Goal: Task Accomplishment & Management: Manage account settings

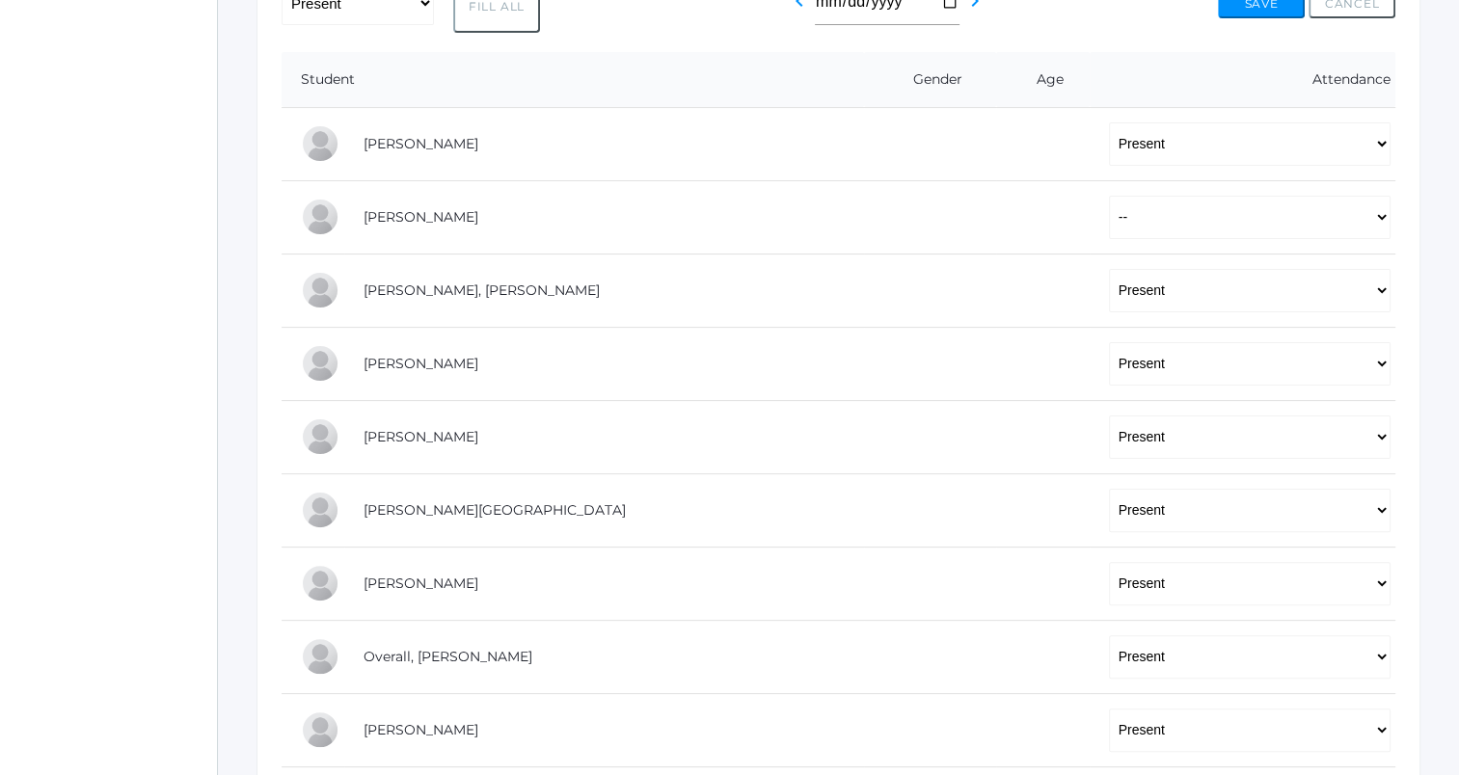
scroll to position [420, 0]
click at [1109, 220] on select "-- Present Tardy Excused Tardy Unexcused Absent Excused Absent Unexcused" at bounding box center [1249, 215] width 281 height 43
click at [1109, 194] on select "-- Present Tardy Excused Tardy Unexcused Absent Excused Absent Unexcused" at bounding box center [1249, 215] width 281 height 43
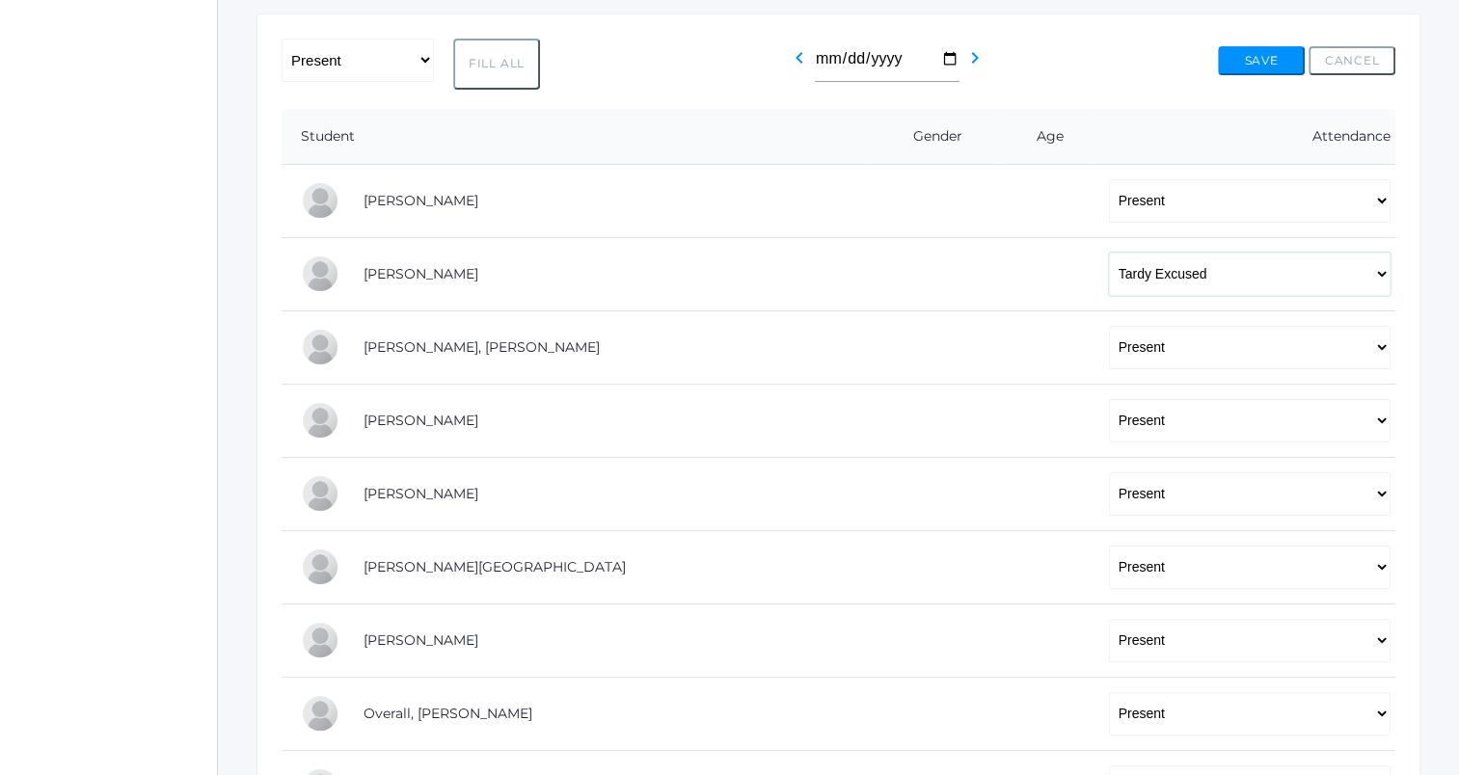
scroll to position [362, 0]
click at [1128, 270] on select "-- Present Tardy Excused Tardy Unexcused Absent Excused Absent Unexcused" at bounding box center [1249, 273] width 281 height 43
select select "TU"
click at [1109, 252] on select "-- Present Tardy Excused Tardy Unexcused Absent Excused Absent Unexcused" at bounding box center [1249, 273] width 281 height 43
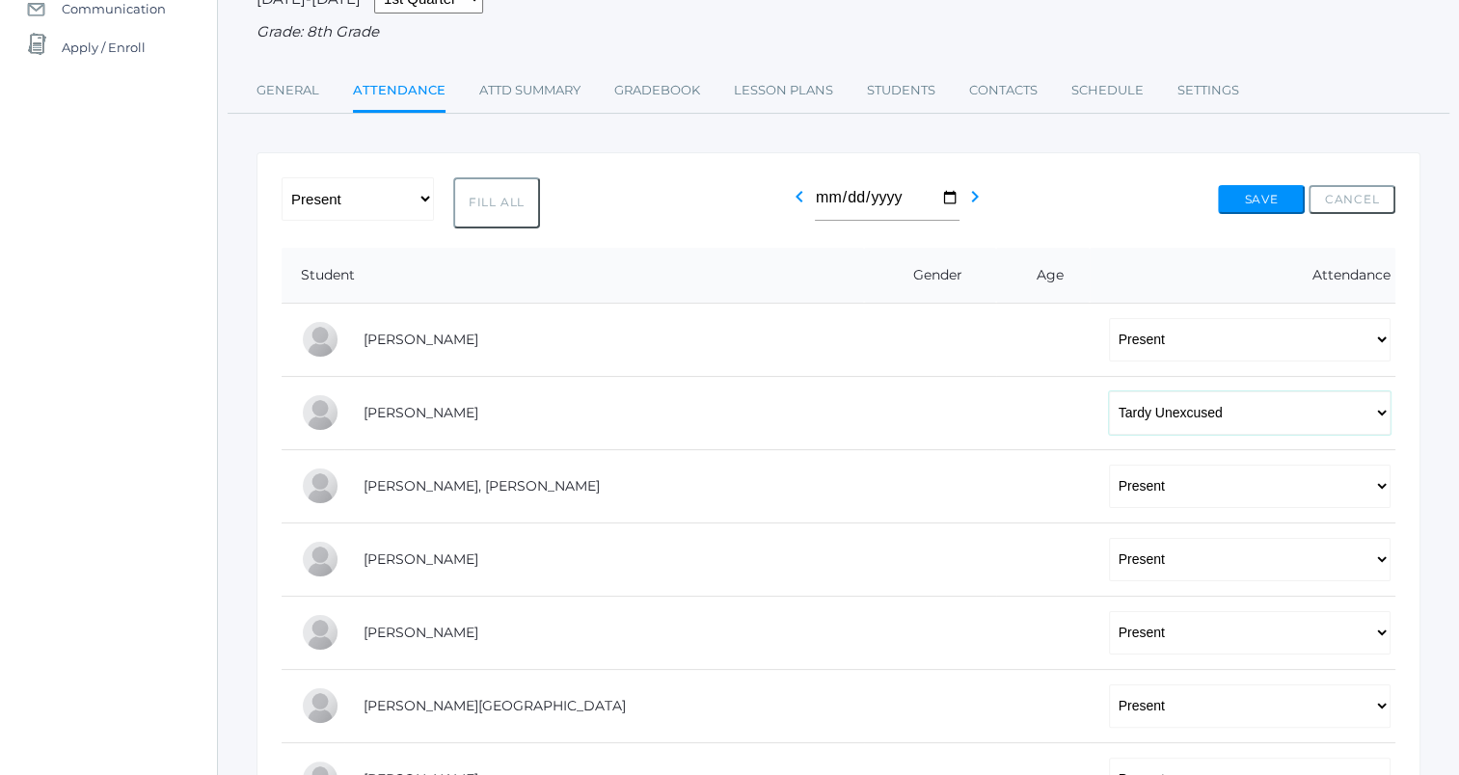
scroll to position [185, 0]
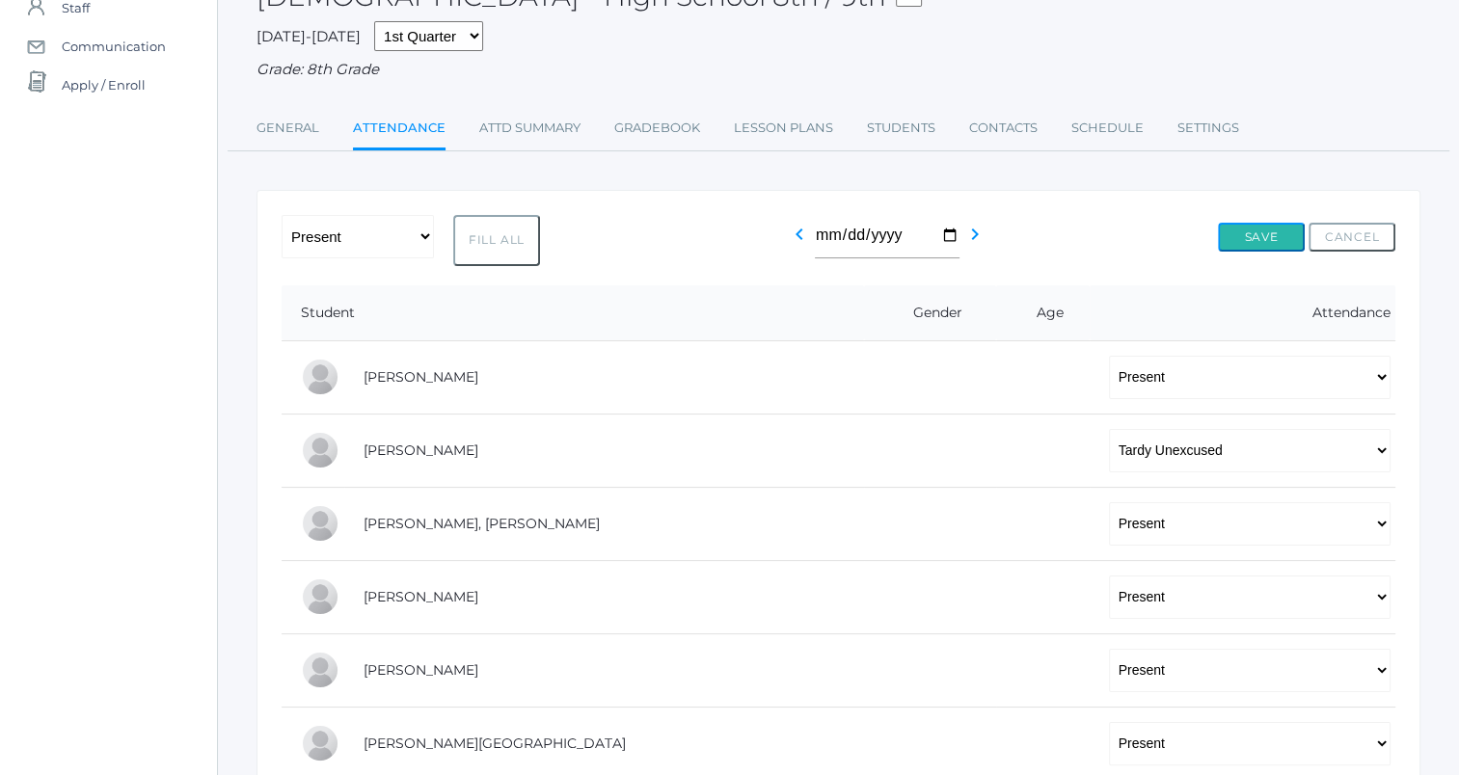
click at [1263, 236] on button "Save" at bounding box center [1261, 237] width 87 height 29
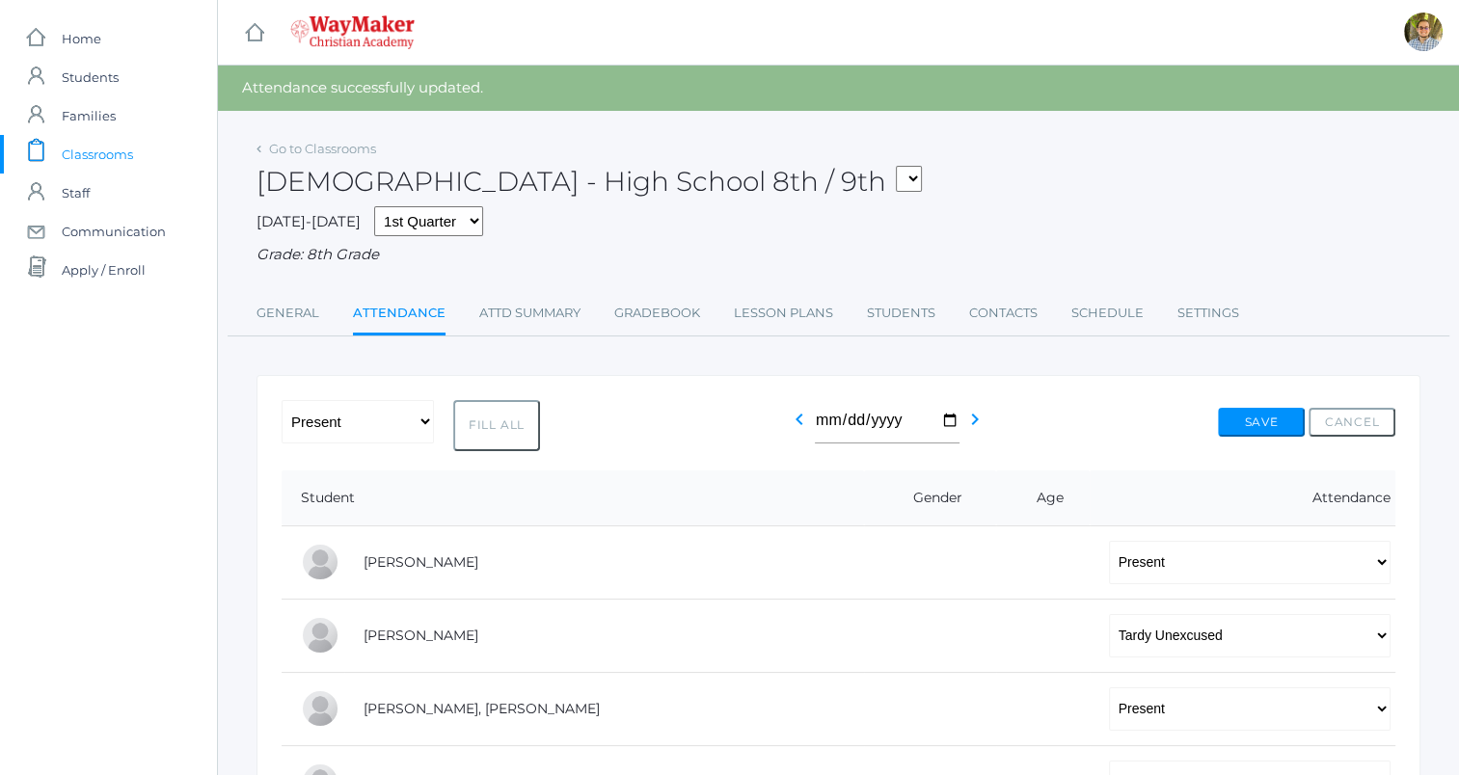
click at [91, 143] on span "Classrooms" at bounding box center [97, 154] width 71 height 39
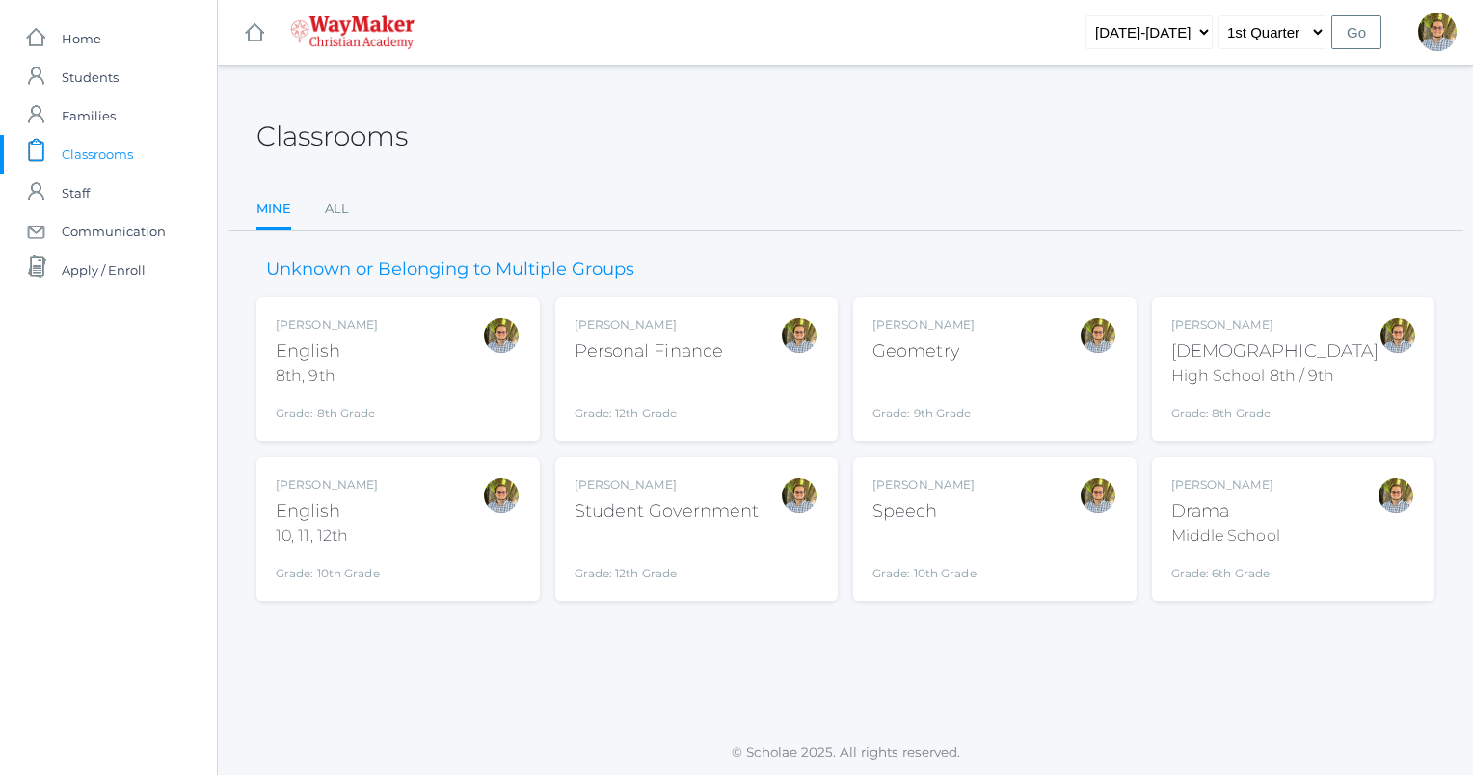
click at [382, 359] on div "Kylen Braileanu English 8th, 9th Grade: 8th Grade 08ENGLISH" at bounding box center [398, 369] width 245 height 106
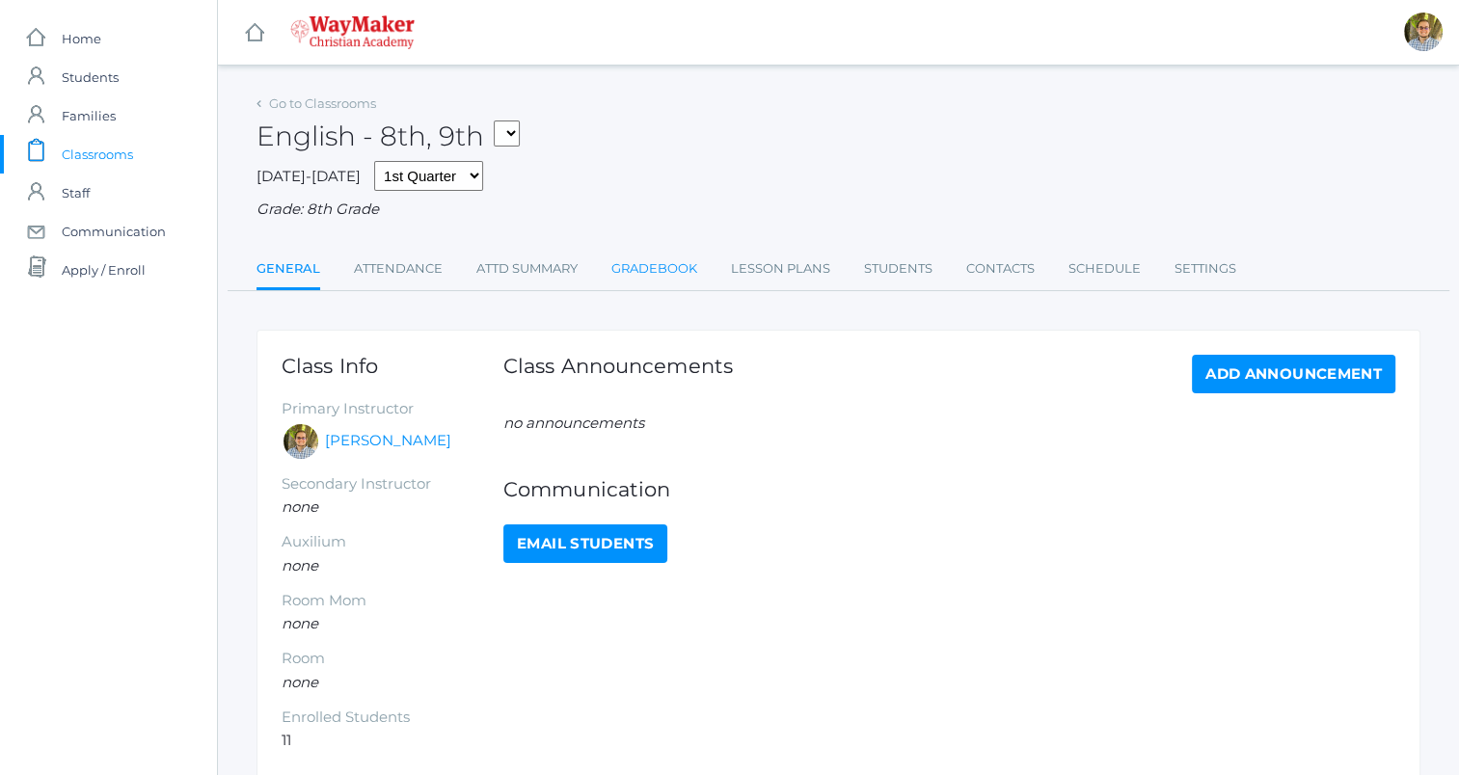
click at [670, 278] on link "Gradebook" at bounding box center [654, 269] width 86 height 39
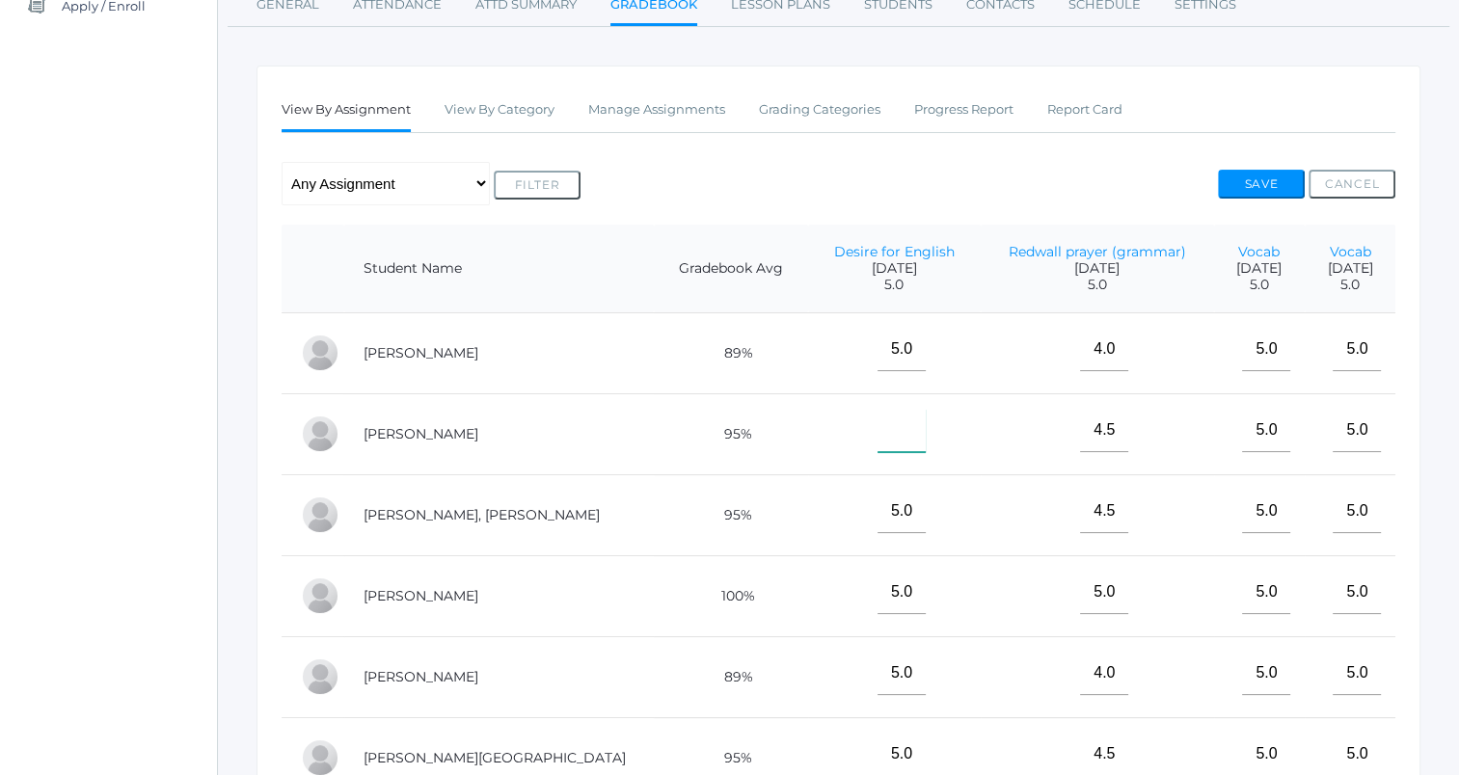
click at [877, 433] on input"] "text" at bounding box center [901, 430] width 48 height 43
type input"] "e"
click at [1249, 184] on button "Save" at bounding box center [1261, 184] width 87 height 29
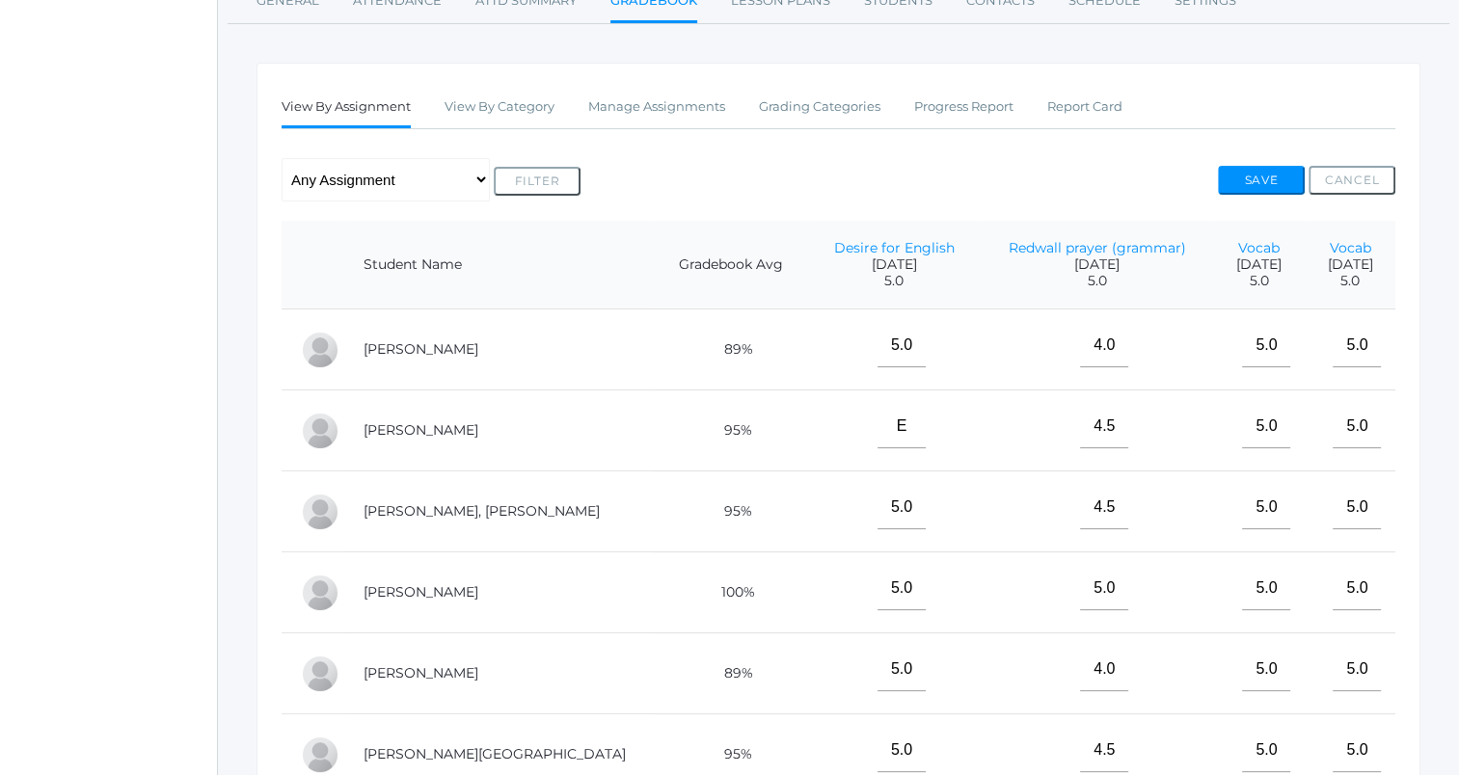
scroll to position [315, 0]
click at [877, 426] on input"] "E" at bounding box center [901, 423] width 48 height 43
type input"] "m"
click at [1239, 175] on button "Save" at bounding box center [1261, 177] width 87 height 29
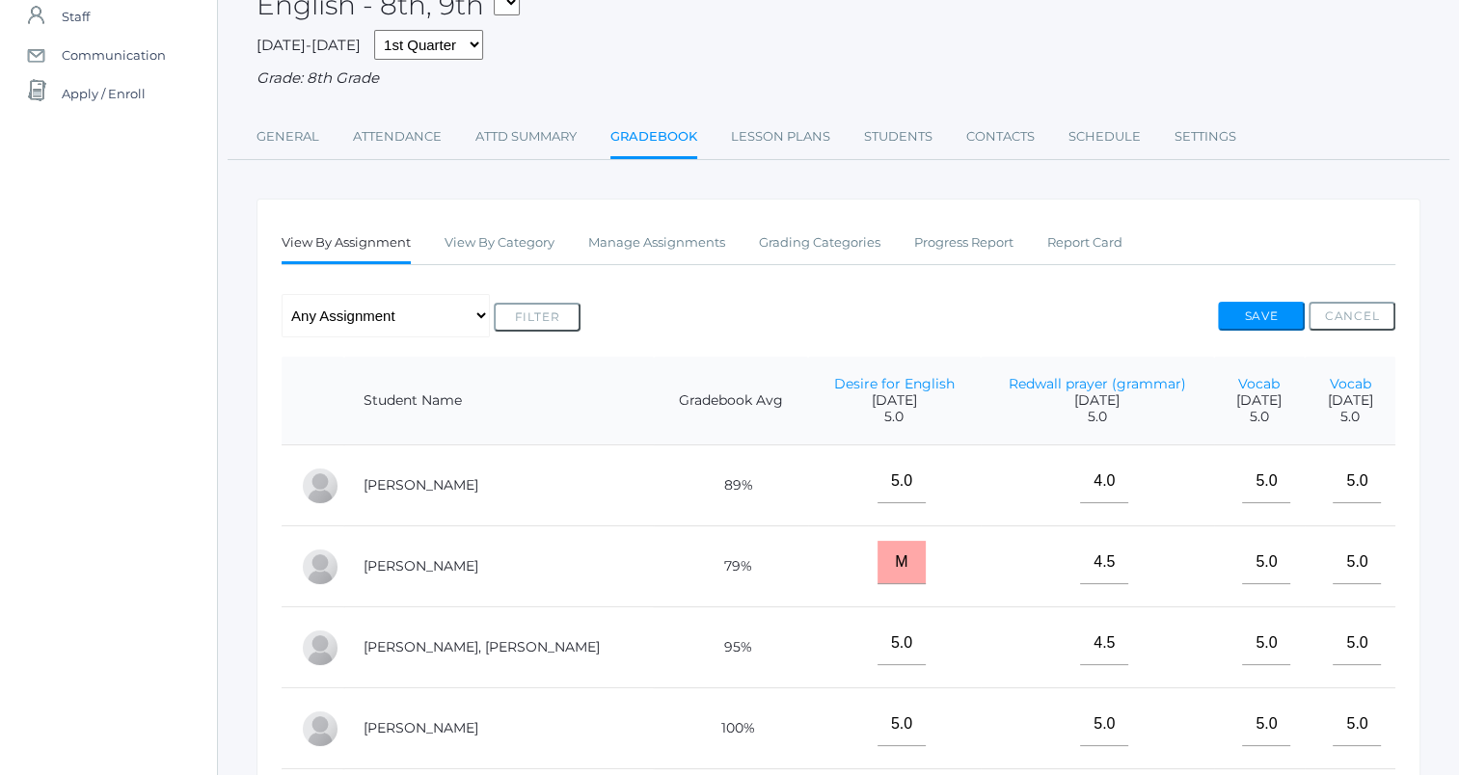
scroll to position [216, 0]
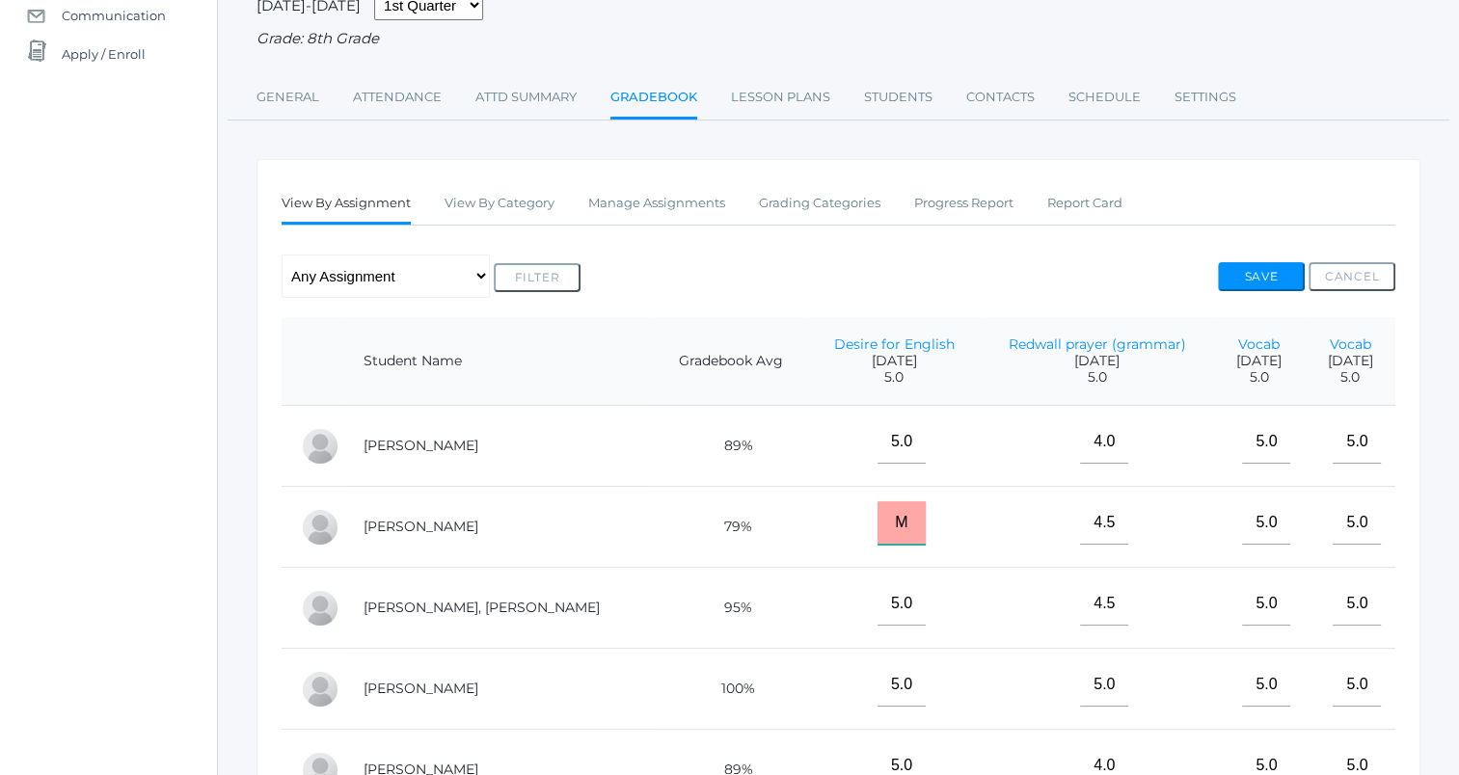
click at [877, 520] on input "M" at bounding box center [901, 522] width 48 height 43
type input "0"
click at [1236, 282] on button "Save" at bounding box center [1261, 276] width 87 height 29
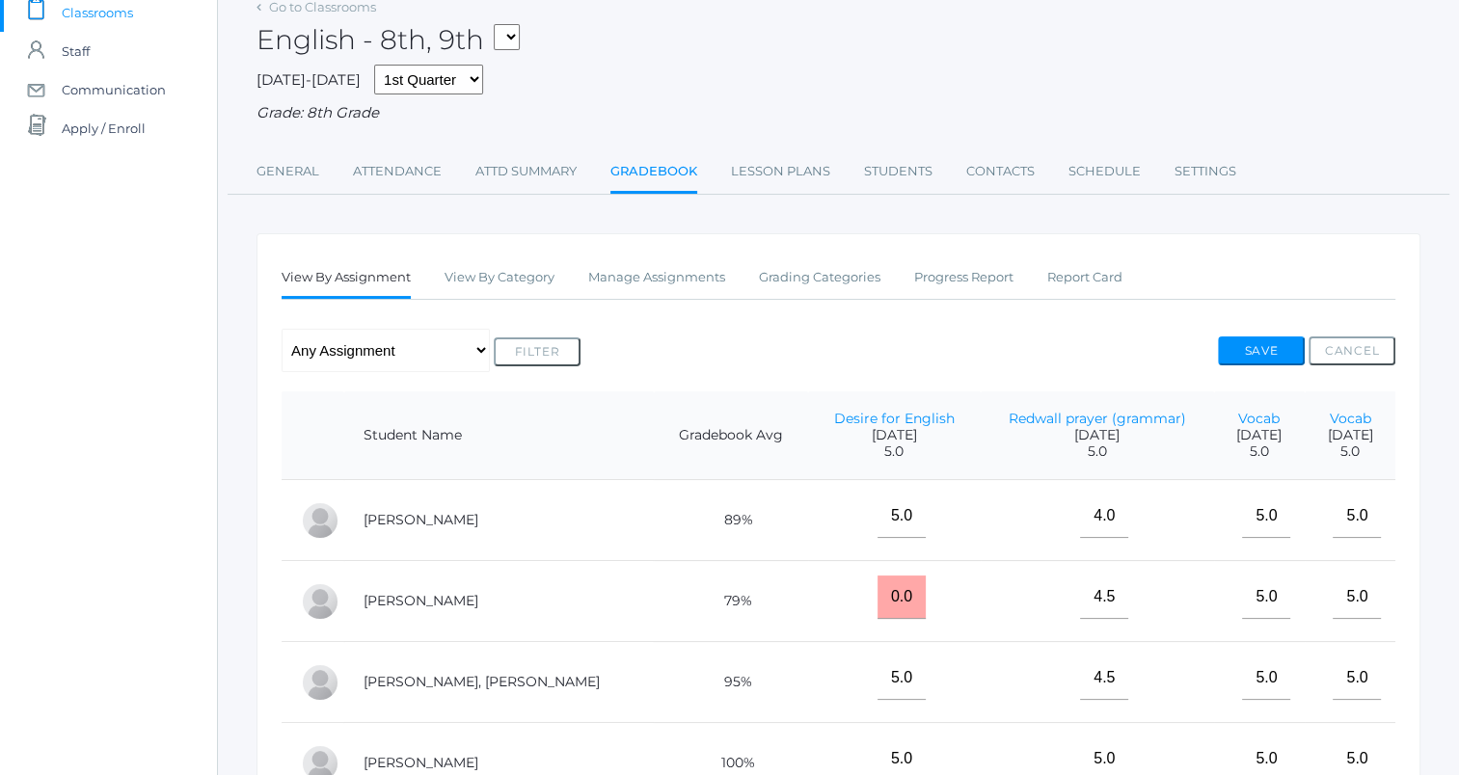
scroll to position [143, 0]
click at [877, 589] on input "0.0" at bounding box center [901, 596] width 48 height 43
type input "0"
type input "e"
click at [1233, 347] on button "Save" at bounding box center [1261, 349] width 87 height 29
